Goal: Task Accomplishment & Management: Manage account settings

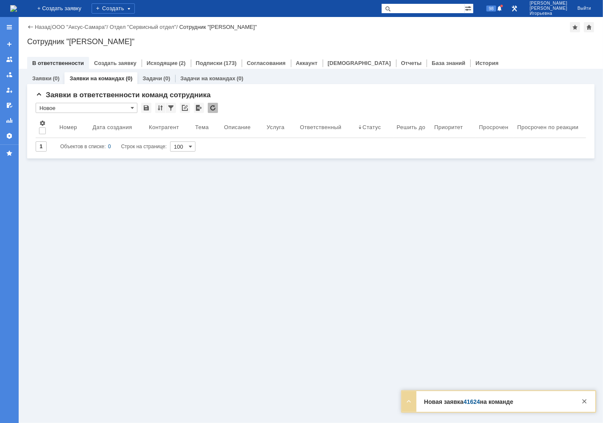
click at [101, 73] on div "Заявки на командах (0)" at bounding box center [101, 78] width 73 height 12
click at [100, 78] on link "Заявки на командах" at bounding box center [97, 78] width 55 height 6
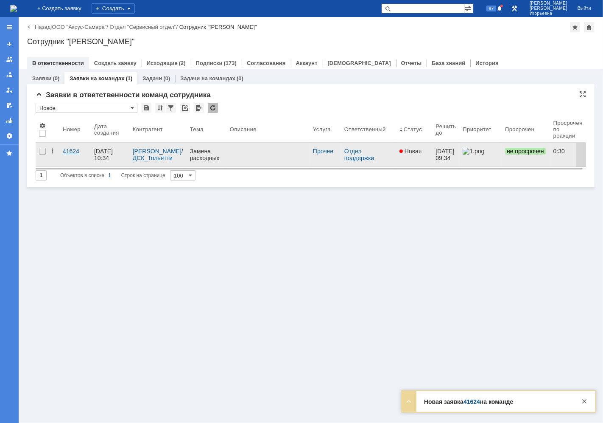
click at [69, 149] on div "41624" at bounding box center [75, 151] width 25 height 7
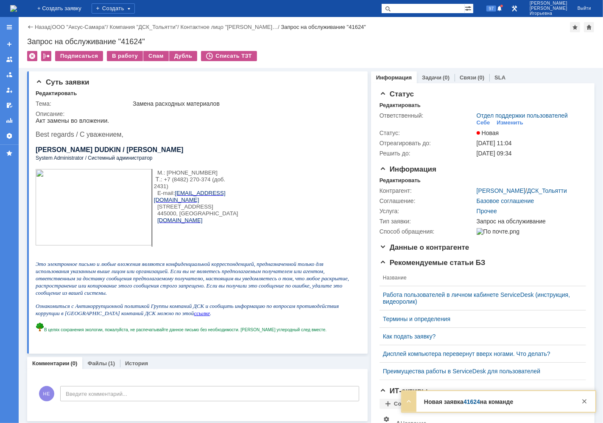
click at [17, 12] on img at bounding box center [13, 8] width 7 height 7
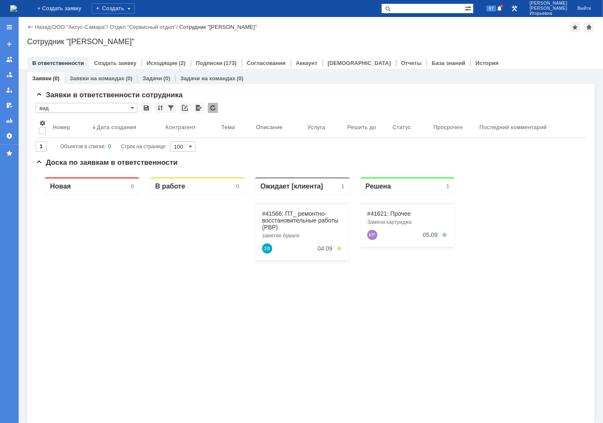
click at [48, 75] on link "Заявки" at bounding box center [41, 78] width 19 height 6
